Goal: Task Accomplishment & Management: Manage account settings

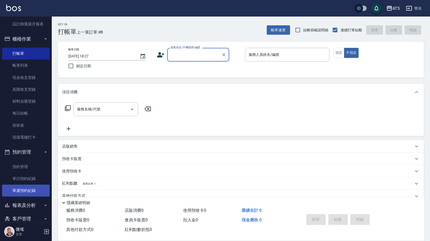
scroll to position [101, 0]
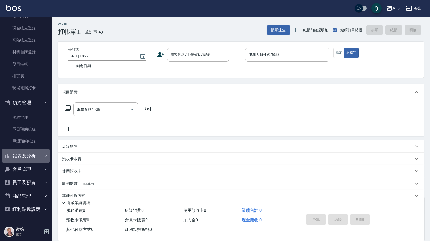
click at [28, 157] on button "報表及分析" at bounding box center [26, 155] width 48 height 13
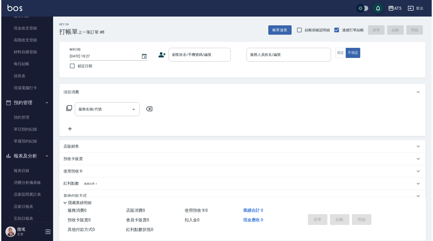
scroll to position [127, 0]
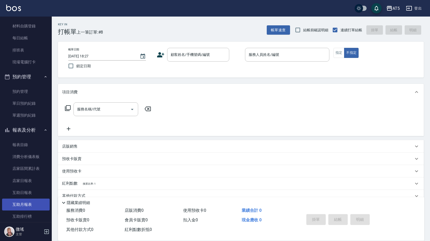
click at [31, 207] on link "互助月報表" at bounding box center [26, 205] width 48 height 12
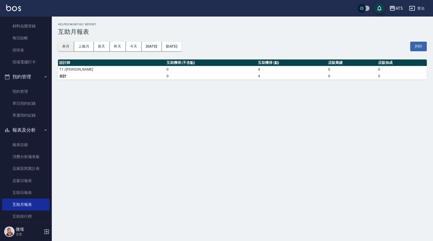
click at [63, 44] on button "本月" at bounding box center [66, 47] width 16 height 10
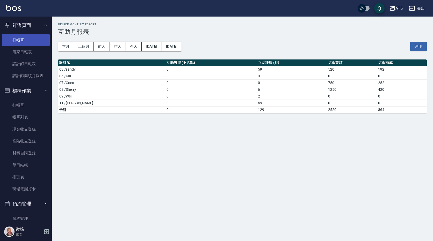
click at [23, 39] on link "打帳單" at bounding box center [26, 40] width 48 height 12
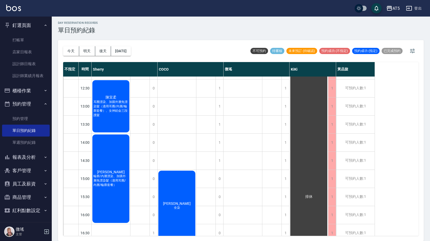
scroll to position [78, 0]
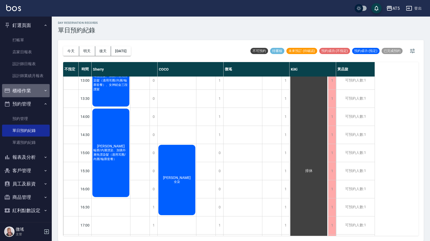
click at [28, 92] on button "櫃檯作業" at bounding box center [26, 90] width 48 height 13
click at [30, 103] on button "預約管理" at bounding box center [26, 103] width 48 height 13
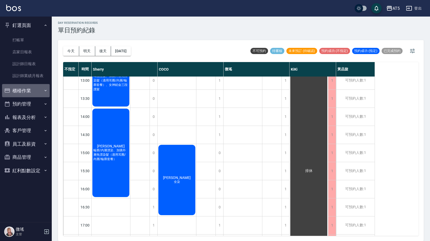
click at [26, 88] on button "櫃檯作業" at bounding box center [26, 90] width 48 height 13
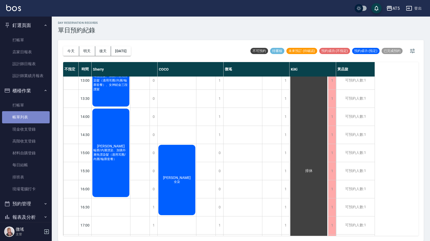
click at [28, 119] on link "帳單列表" at bounding box center [26, 117] width 48 height 12
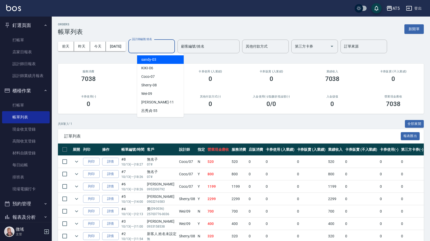
click at [153, 48] on input "設計師編號/姓名" at bounding box center [152, 46] width 42 height 9
click at [155, 76] on div "Coco -07" at bounding box center [160, 77] width 47 height 9
type input "Coco-07"
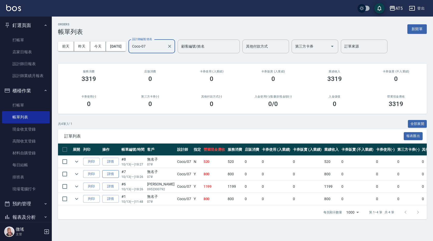
click at [112, 177] on link "詳情" at bounding box center [110, 174] width 17 height 8
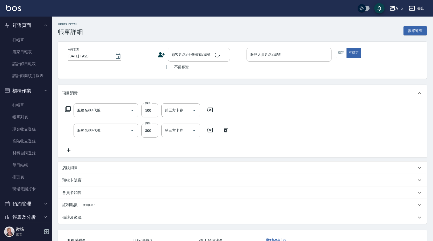
type input "[DATE] 18:26"
type input "Coco-07"
type input "80"
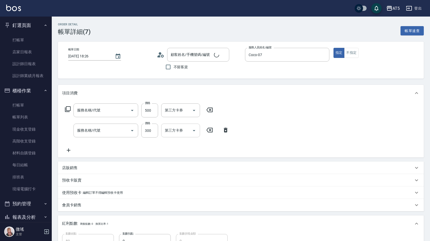
type input "無名子/07#/null"
type input "剪髮(401)"
type input "洗髮(201)"
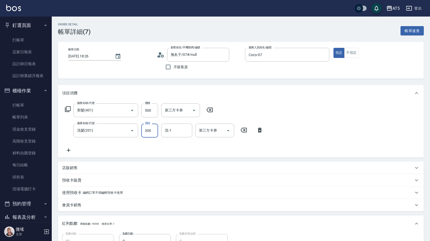
click at [147, 131] on input "300" at bounding box center [149, 131] width 17 height 14
type input "50"
click at [266, 98] on div "項目消費" at bounding box center [241, 93] width 366 height 17
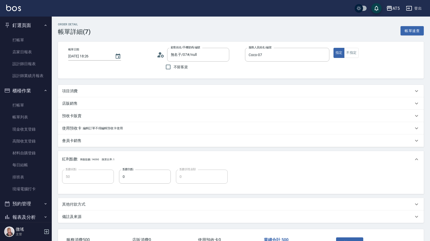
click at [141, 90] on div "項目消費" at bounding box center [238, 91] width 352 height 5
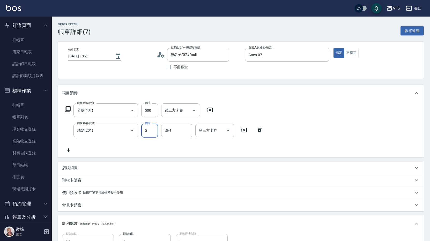
click at [149, 134] on input "0" at bounding box center [149, 131] width 17 height 14
type input "22"
type input "70"
type input "222"
type input "270"
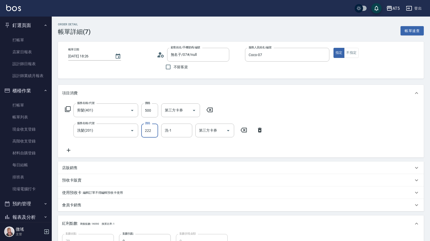
type input "2222"
type input "70"
type input "22"
type input "50"
type input "20"
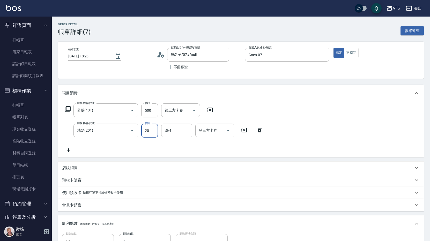
type input "70"
type input "200"
click at [69, 108] on icon at bounding box center [68, 109] width 6 height 6
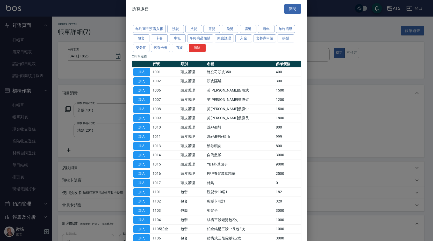
click at [213, 28] on button "剪髮" at bounding box center [212, 29] width 17 height 8
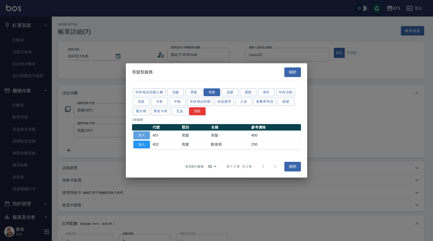
click at [145, 134] on button "加入" at bounding box center [141, 136] width 17 height 8
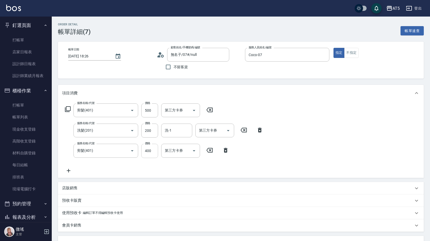
click at [157, 150] on input "400" at bounding box center [149, 151] width 17 height 14
click at [152, 152] on input "400" at bounding box center [149, 151] width 17 height 14
click at [146, 152] on input "400" at bounding box center [149, 151] width 17 height 14
type input "70"
type input "500"
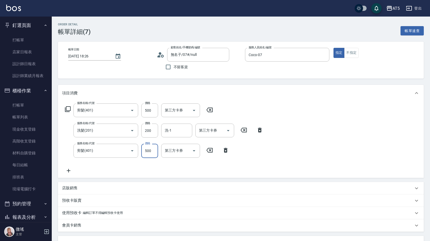
type input "120"
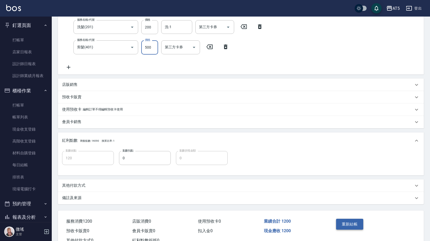
click at [345, 223] on button "重新結帳" at bounding box center [349, 224] width 27 height 11
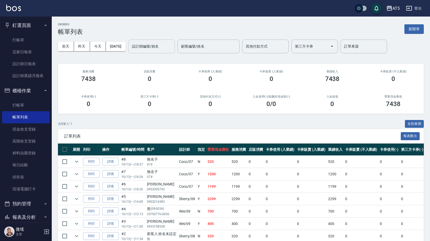
click at [162, 48] on input "設計師編號/姓名" at bounding box center [152, 46] width 42 height 9
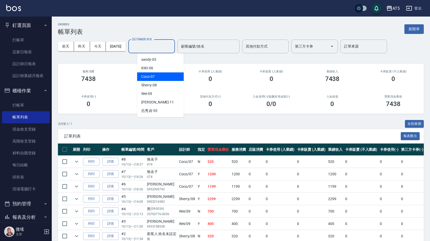
click at [162, 75] on div "Coco -07" at bounding box center [160, 77] width 47 height 9
type input "Coco-07"
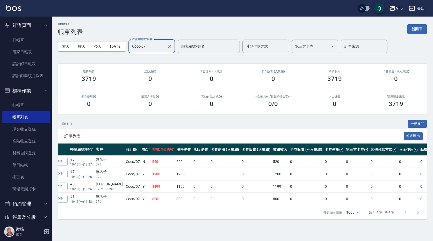
scroll to position [0, 64]
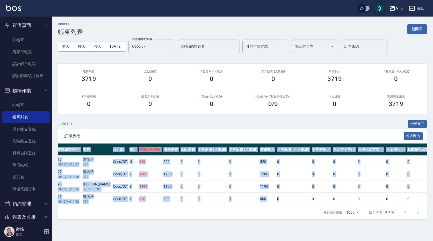
drag, startPoint x: 298, startPoint y: 204, endPoint x: 183, endPoint y: 206, distance: 115.0
click at [183, 206] on div "展開 列印 操作 帳單編號/時間 客戶 設計師 指定 營業現金應收 服務消費 店販消費 卡券使用 (入業績) 卡券販賣 (入業績) 業績收入 卡券販賣 (不入…" at bounding box center [242, 175] width 369 height 62
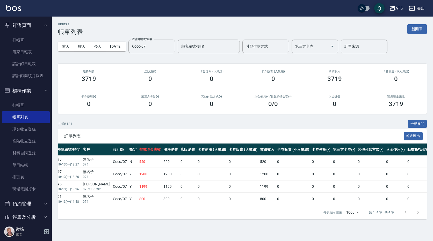
drag, startPoint x: 183, startPoint y: 206, endPoint x: 201, endPoint y: 220, distance: 22.7
click at [201, 220] on div "每頁顯示數量 1000 1000 第 1–4 筆 共 4 筆" at bounding box center [242, 213] width 369 height 14
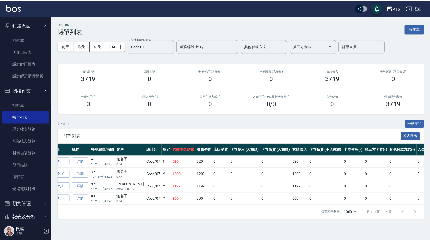
scroll to position [0, 0]
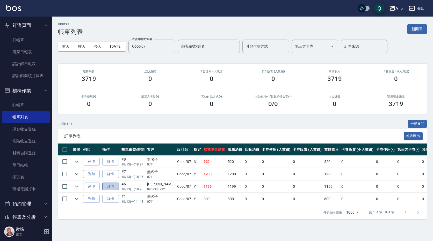
click at [117, 187] on link "詳情" at bounding box center [110, 187] width 17 height 8
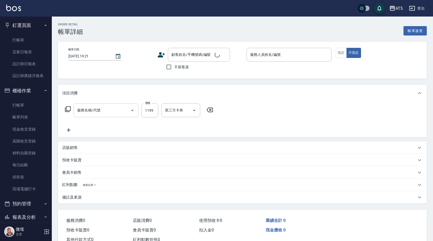
type input "[DATE] 18:26"
type input "Coco-07"
type input "110"
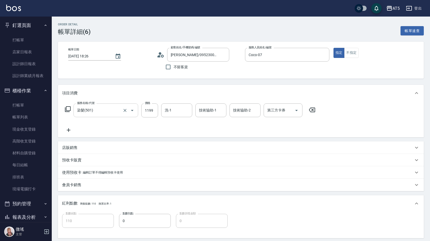
type input "[PERSON_NAME]/0952300792/null"
type input "染髮(501)"
click at [294, 110] on icon "Open" at bounding box center [297, 110] width 6 height 6
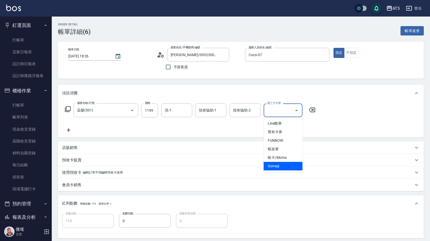
click at [285, 165] on span "Gomaji" at bounding box center [283, 166] width 39 height 9
type input "0"
type input "Gomaji"
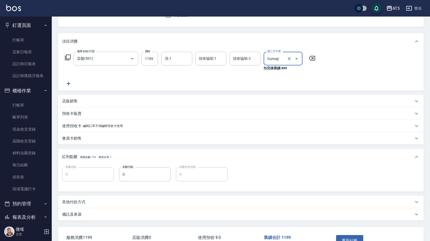
scroll to position [87, 0]
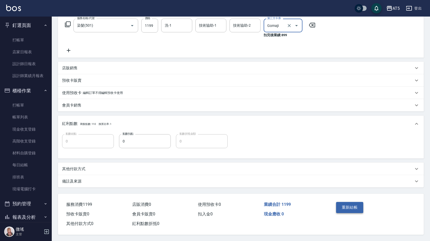
click at [348, 205] on button "重新結帳" at bounding box center [349, 207] width 27 height 11
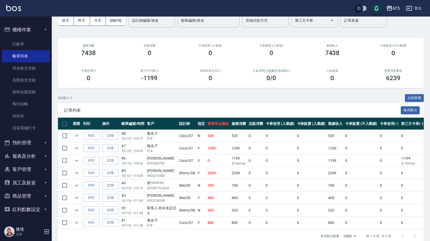
scroll to position [38, 0]
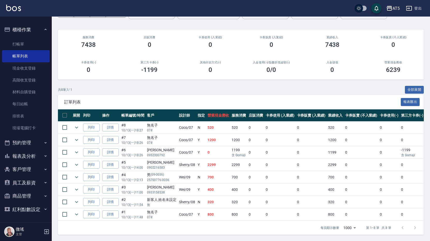
click at [27, 157] on button "報表及分析" at bounding box center [26, 156] width 48 height 13
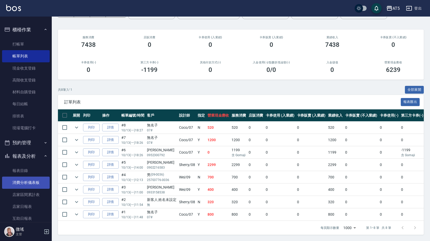
scroll to position [139, 0]
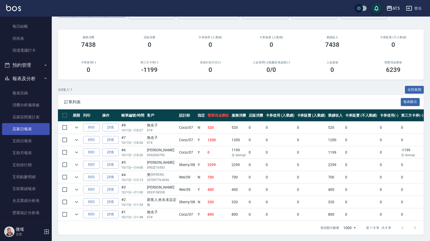
click at [28, 133] on link "店家日報表" at bounding box center [26, 129] width 48 height 12
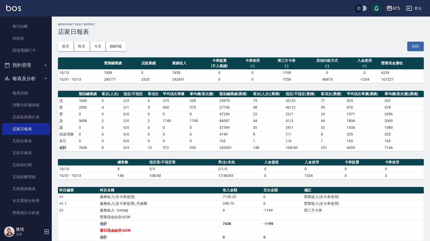
scroll to position [101, 0]
